Goal: Task Accomplishment & Management: Manage account settings

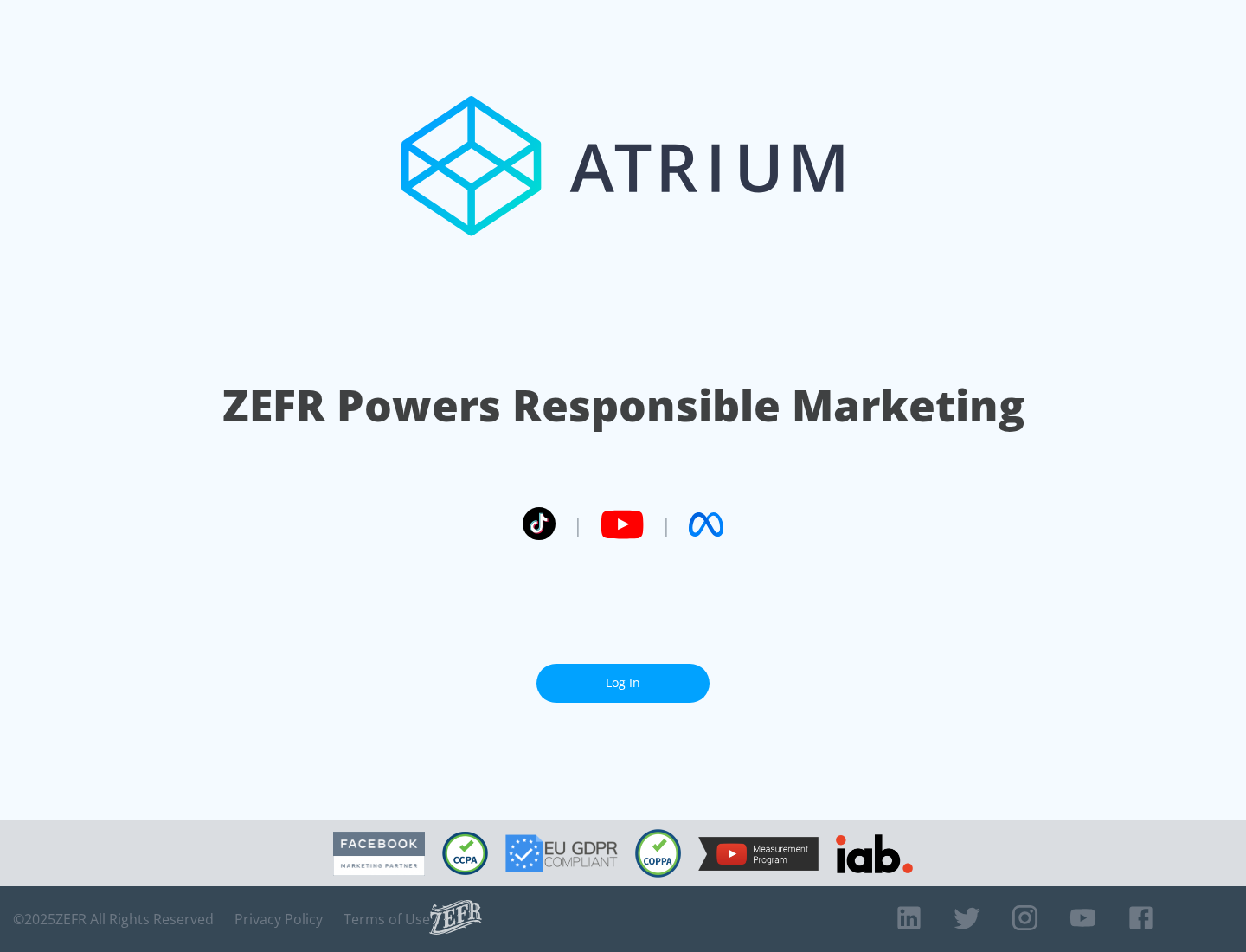
click at [623, 682] on link "Log In" at bounding box center [622, 682] width 173 height 39
